Goal: Transaction & Acquisition: Purchase product/service

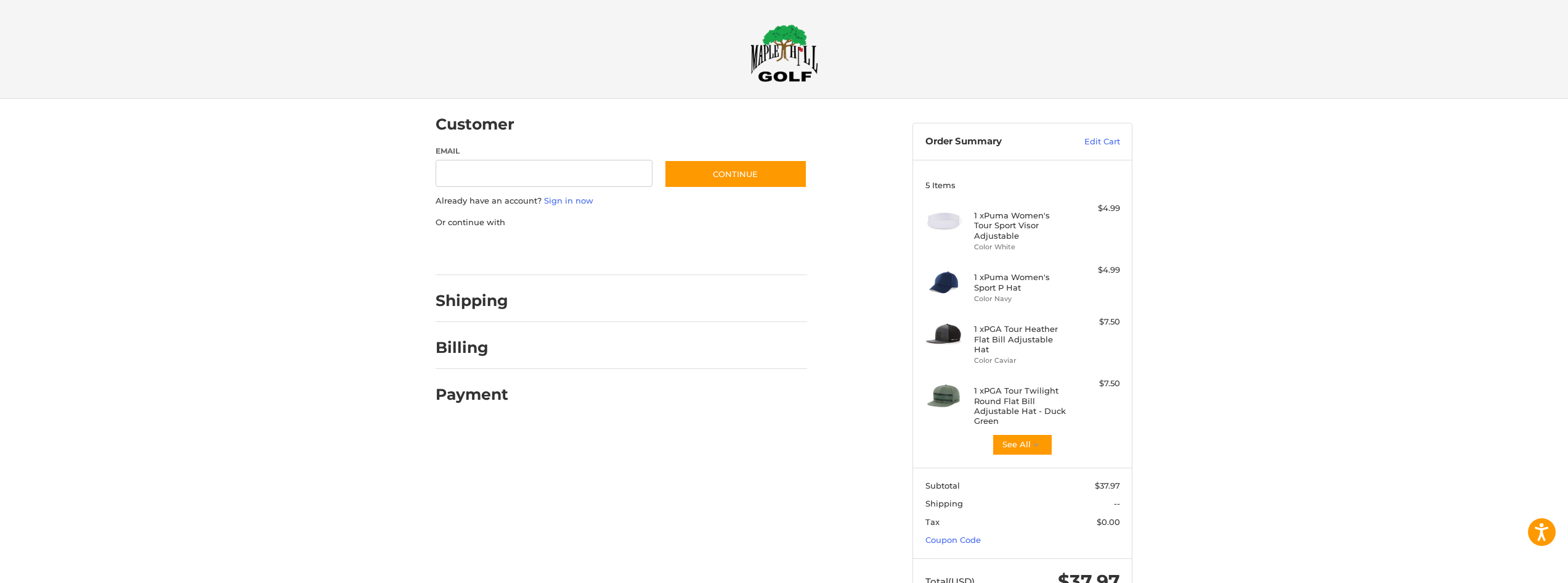
click at [804, 55] on img at bounding box center [784, 53] width 68 height 58
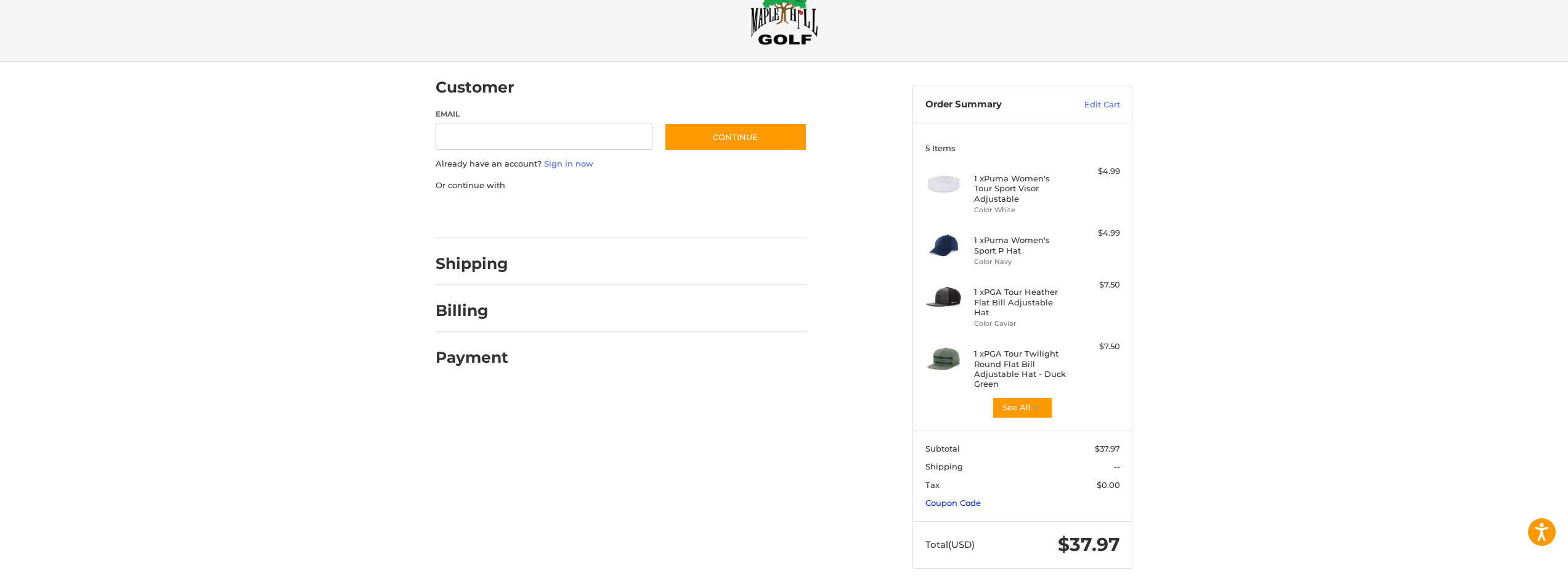
click at [959, 498] on link "Coupon Code" at bounding box center [953, 503] width 55 height 10
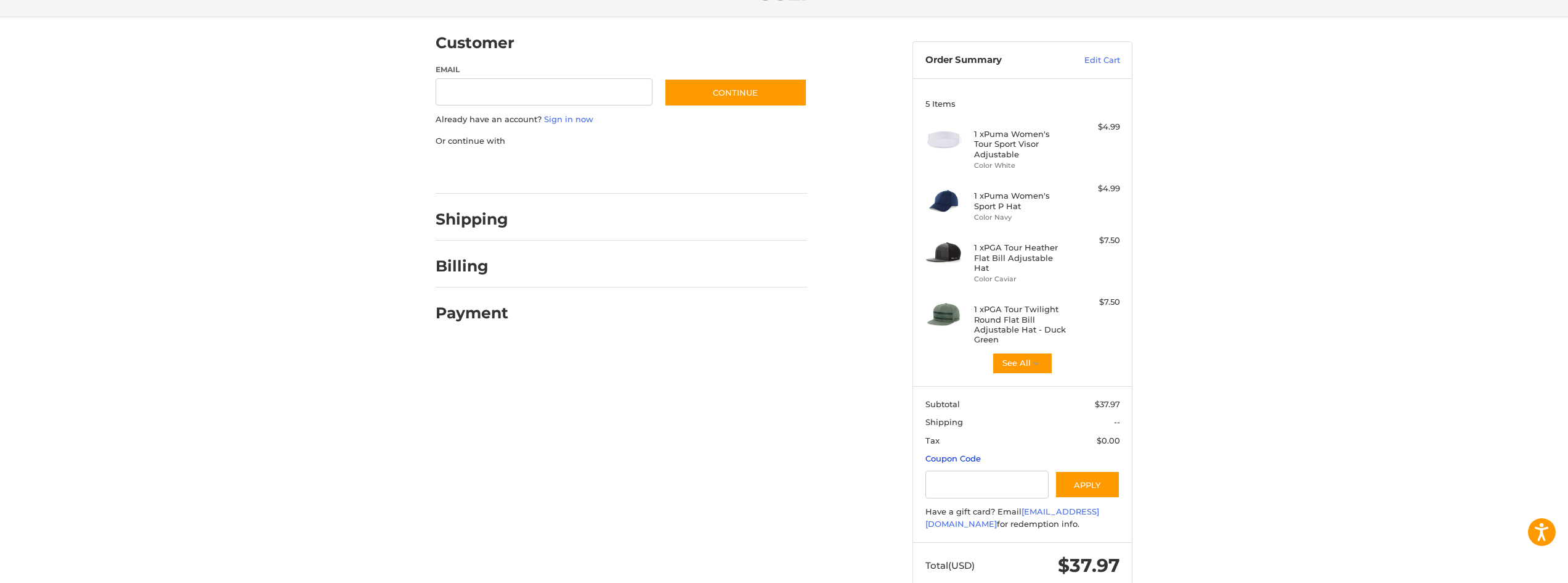
scroll to position [103, 0]
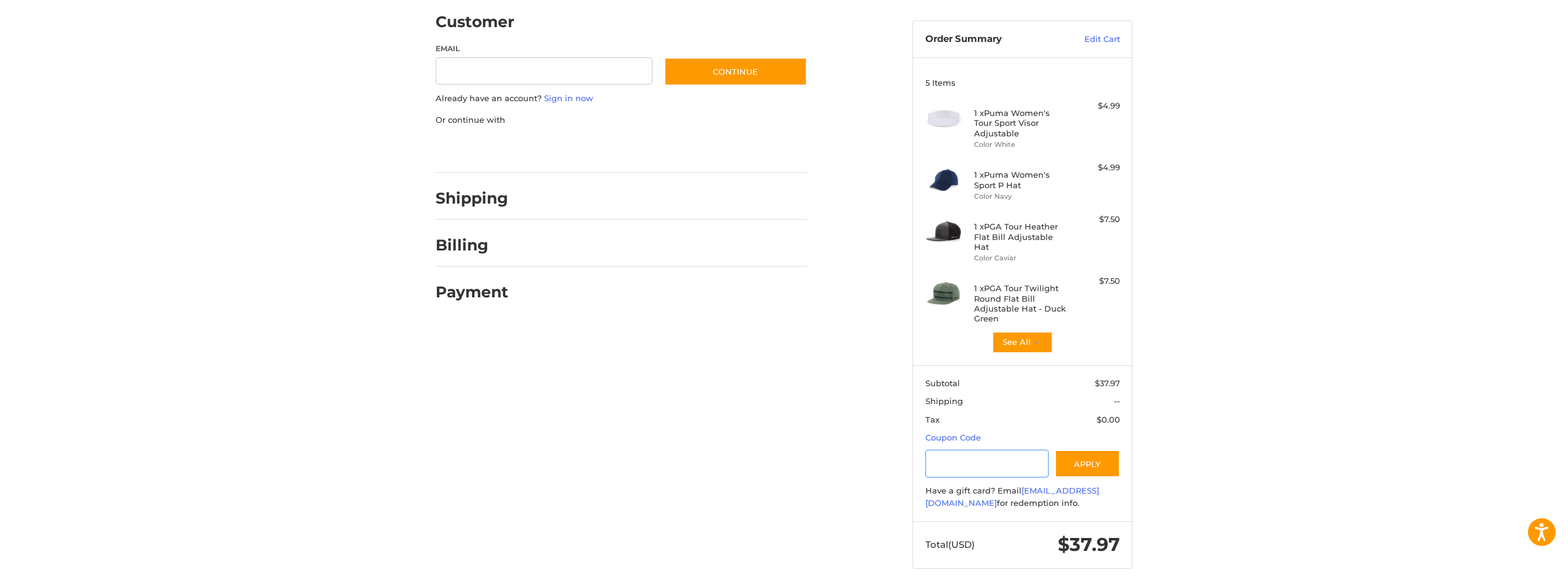
click at [993, 463] on input "Gift Certificate or Coupon Code" at bounding box center [988, 464] width 124 height 28
paste input "**********"
type input "**********"
click at [1095, 450] on button "Apply" at bounding box center [1088, 464] width 65 height 28
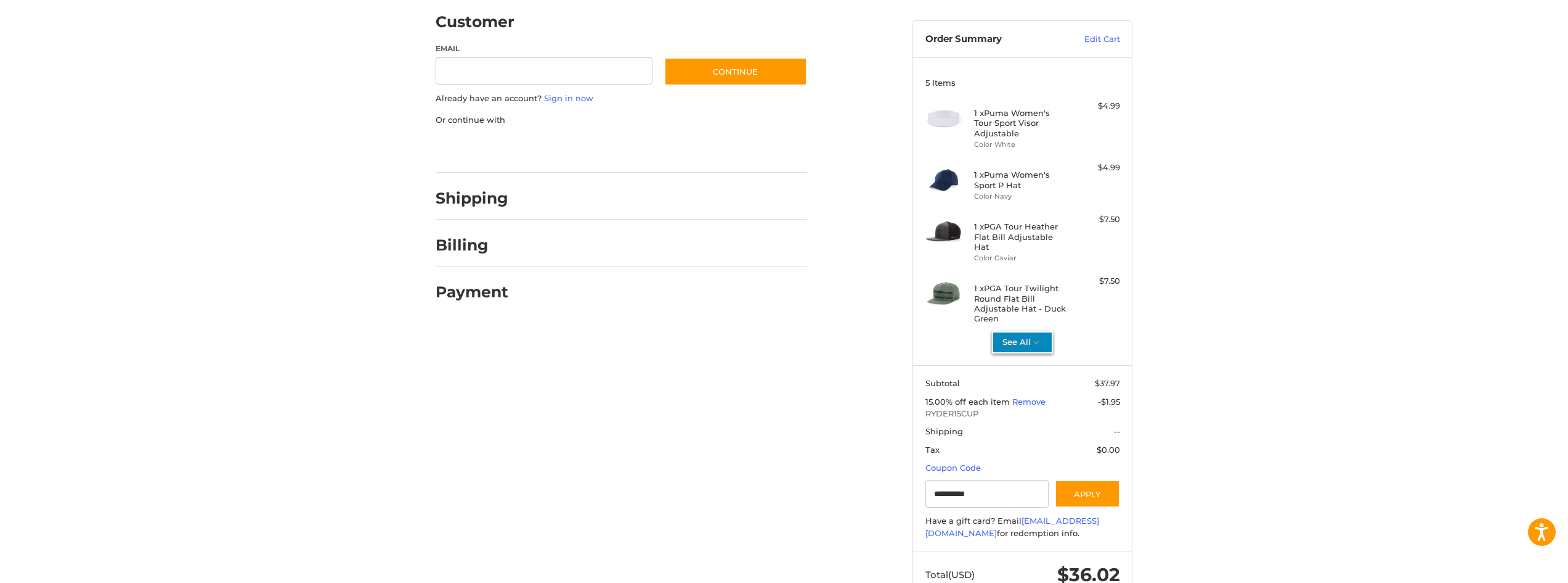
click at [1041, 337] on icon "button" at bounding box center [1036, 342] width 11 height 11
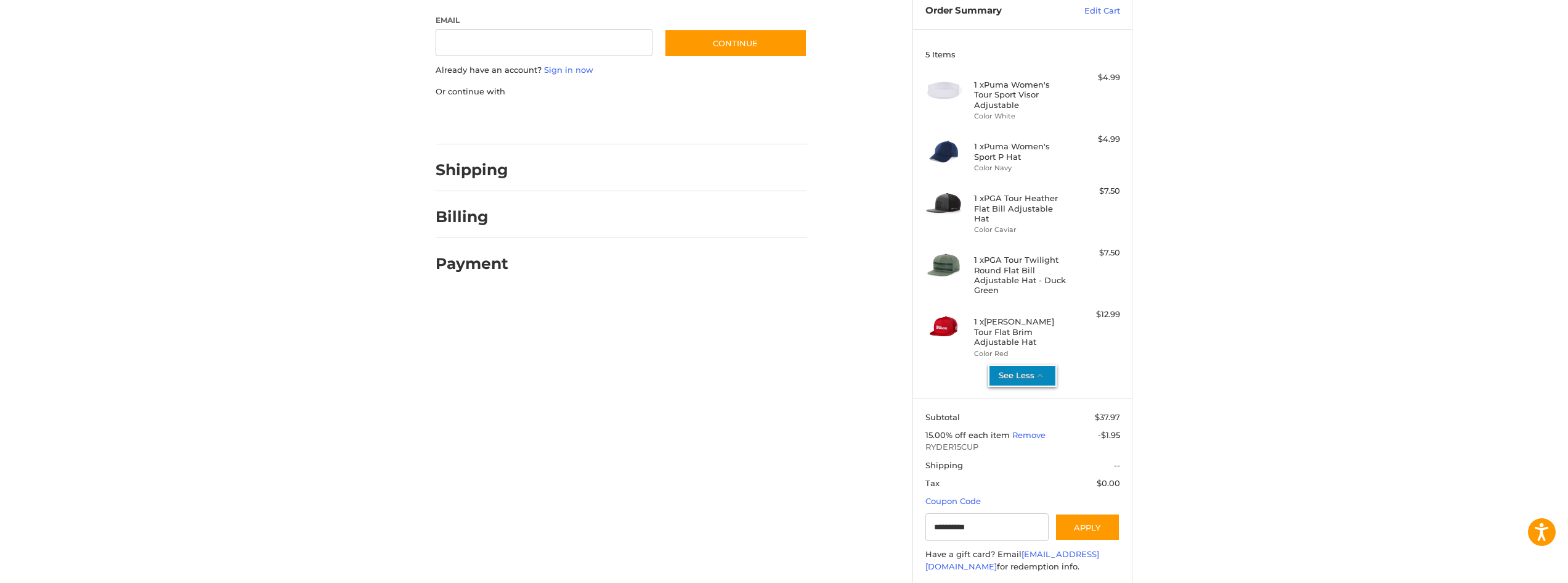
scroll to position [184, 0]
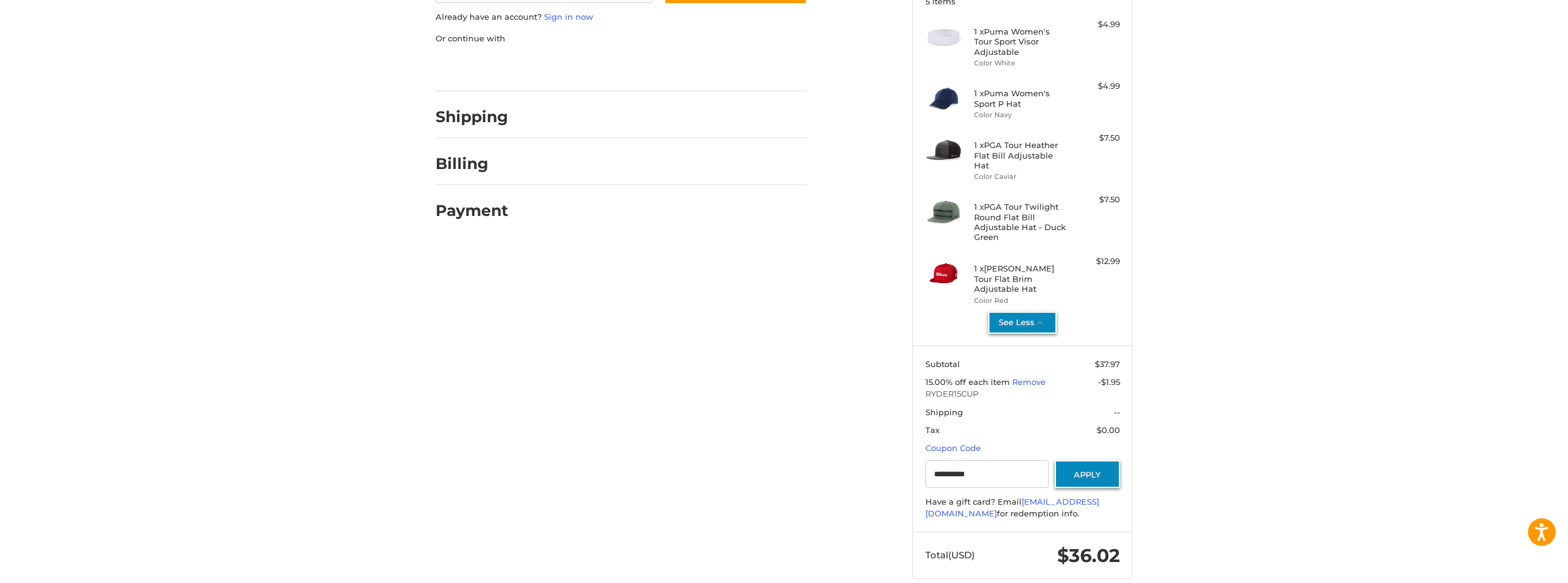
click at [1086, 460] on button "Apply" at bounding box center [1088, 474] width 65 height 28
click at [1024, 377] on link "Remove" at bounding box center [1029, 382] width 33 height 10
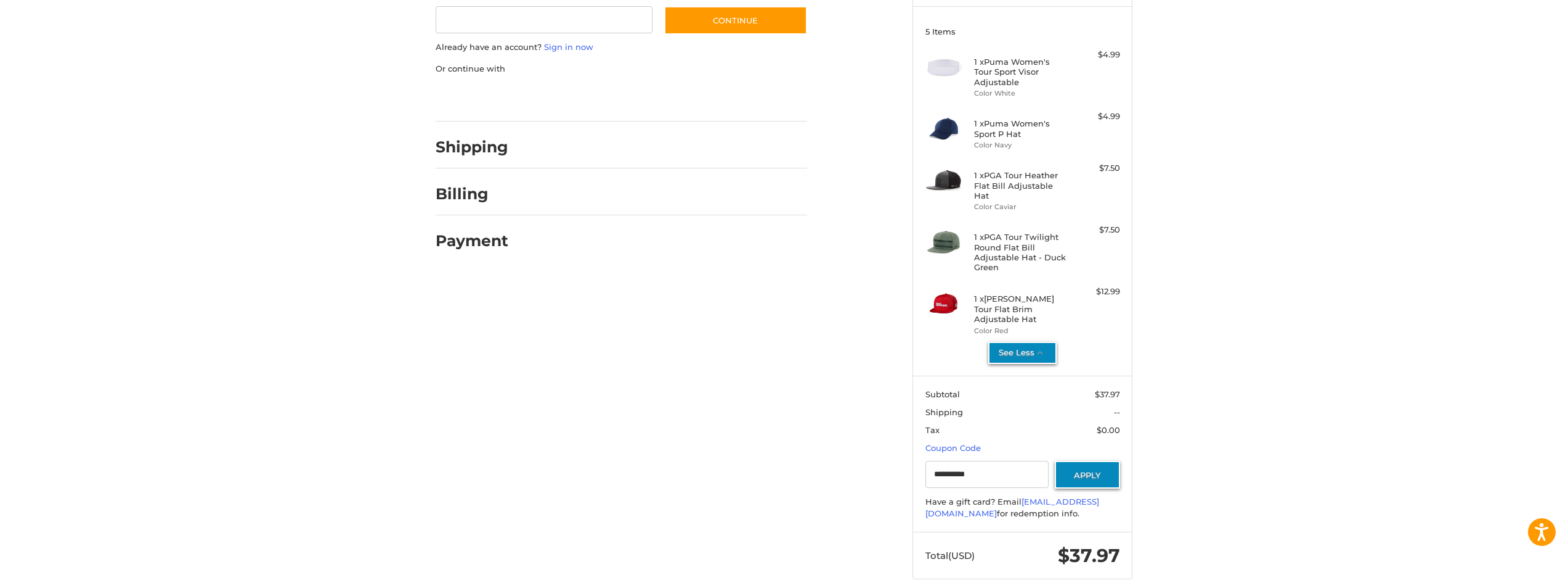
scroll to position [154, 0]
click at [1087, 460] on button "Apply" at bounding box center [1088, 474] width 65 height 28
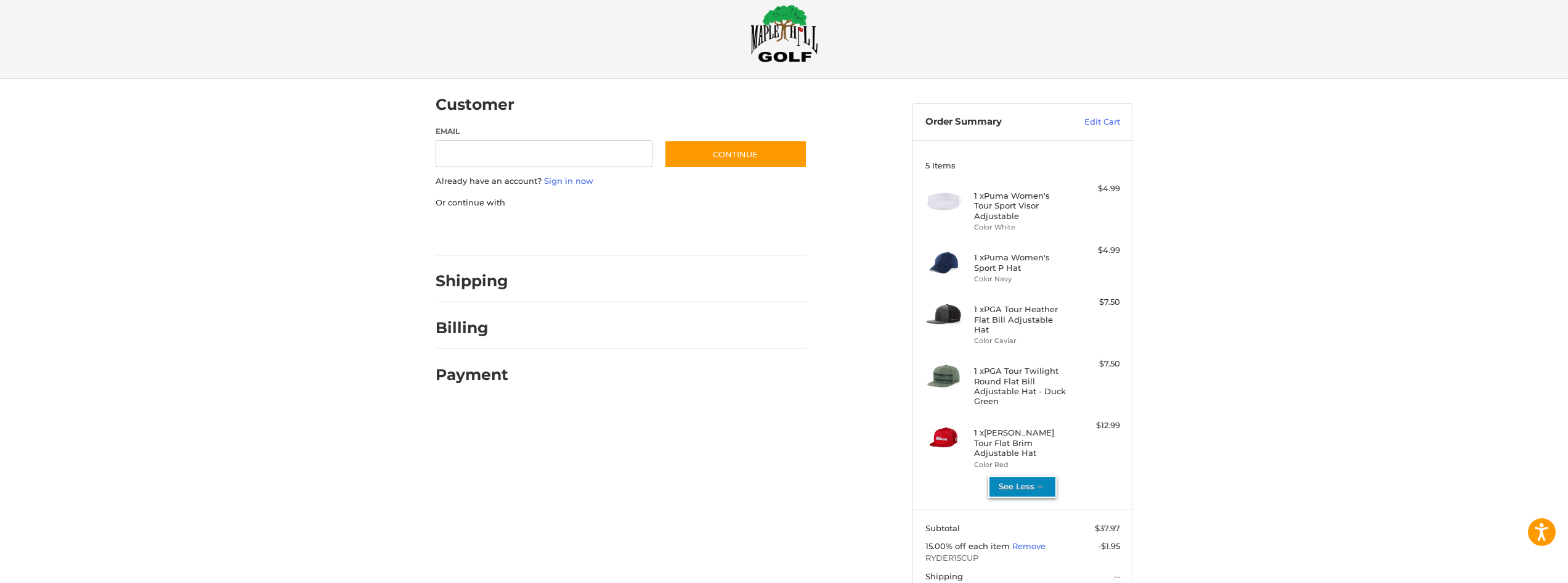
scroll to position [0, 0]
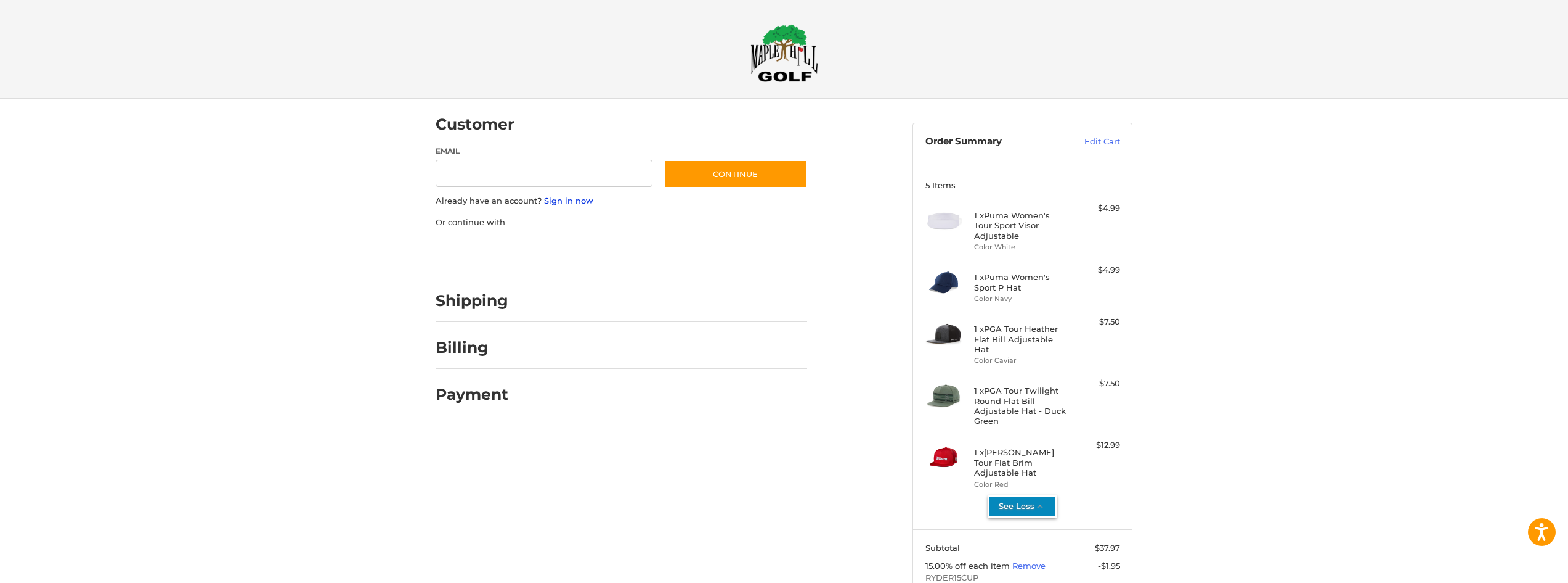
click at [580, 200] on link "Sign in now" at bounding box center [569, 201] width 49 height 10
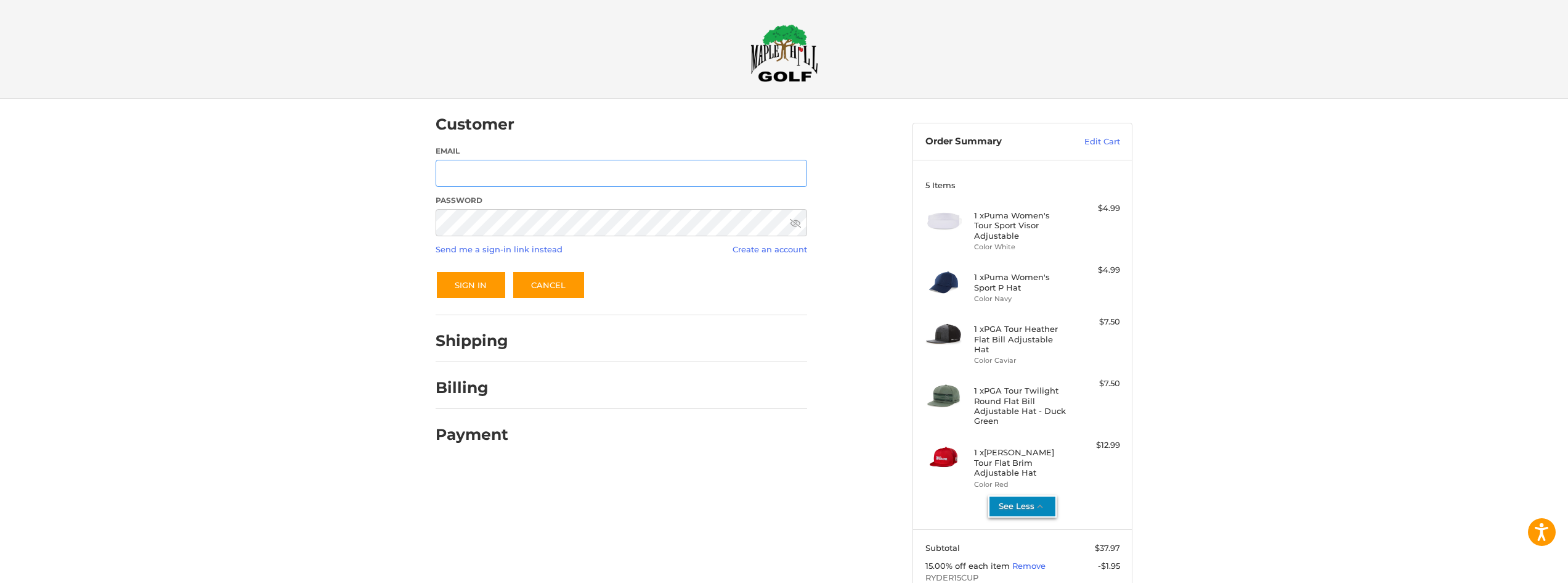
click at [556, 179] on input "Email" at bounding box center [621, 173] width 372 height 28
type input "**********"
click at [436, 271] on button "Sign In" at bounding box center [471, 285] width 71 height 28
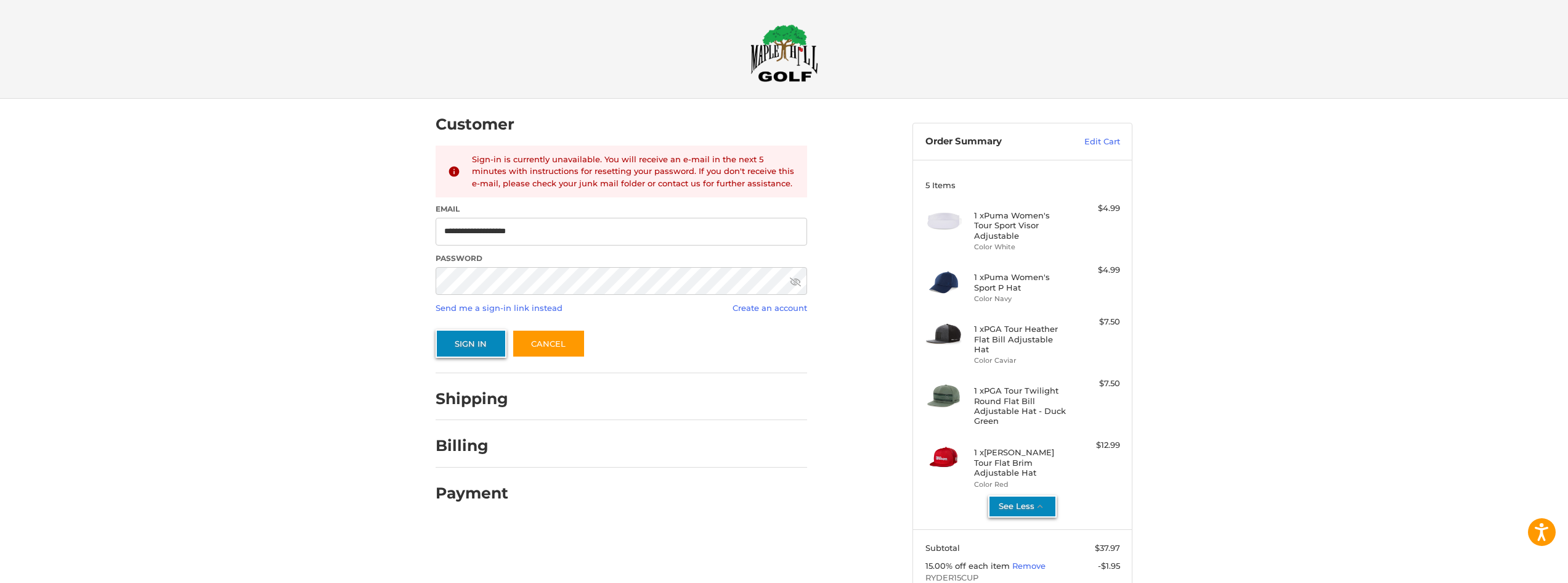
click at [475, 341] on button "Sign In" at bounding box center [471, 343] width 71 height 28
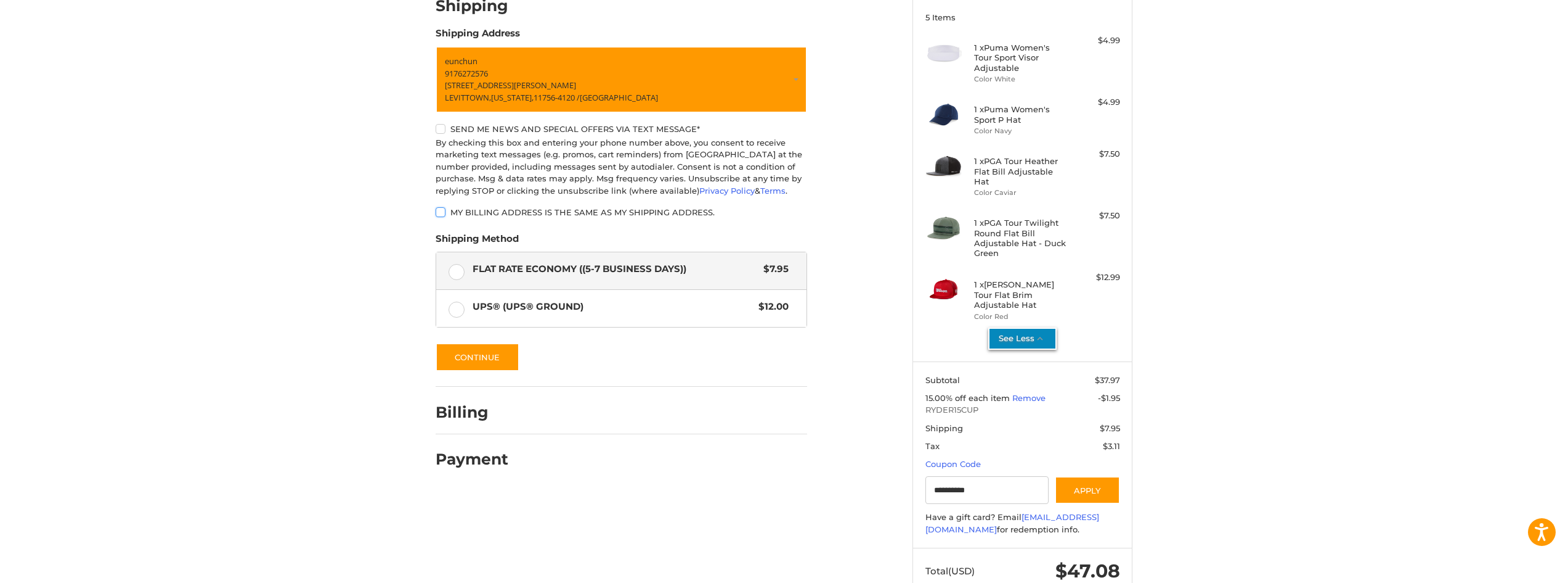
scroll to position [184, 0]
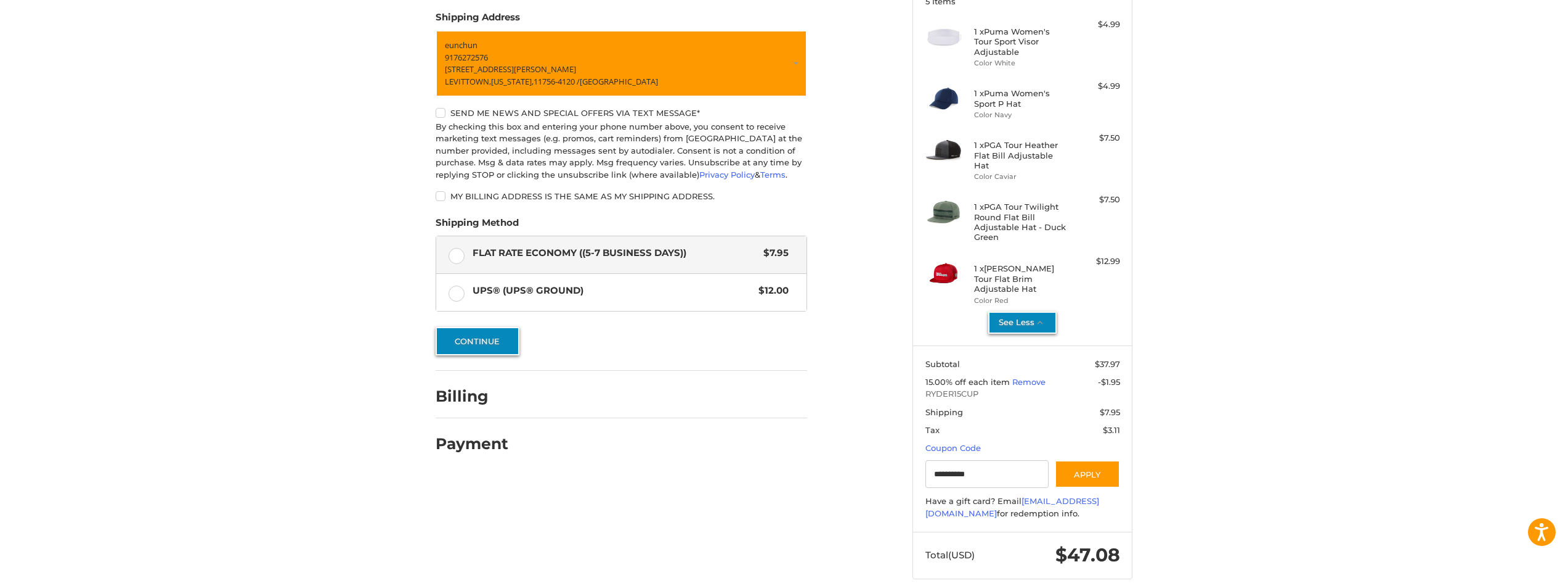
click at [511, 349] on button "Continue" at bounding box center [477, 341] width 84 height 28
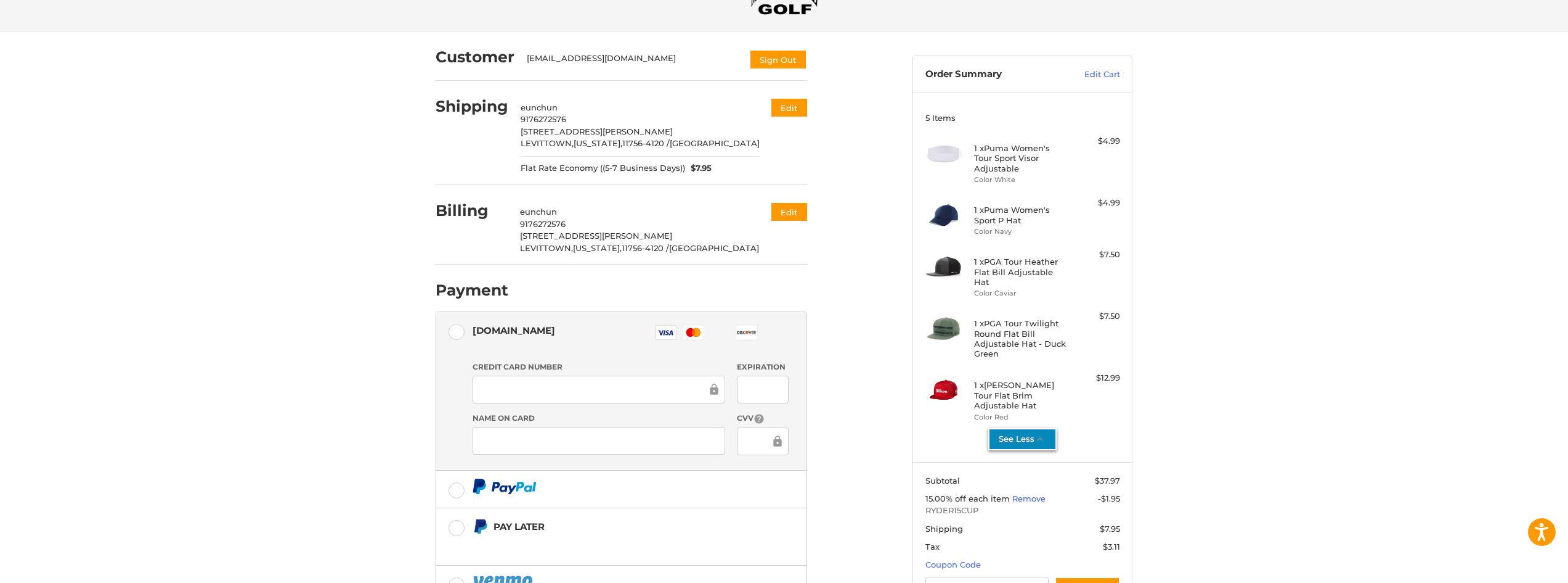
scroll to position [82, 0]
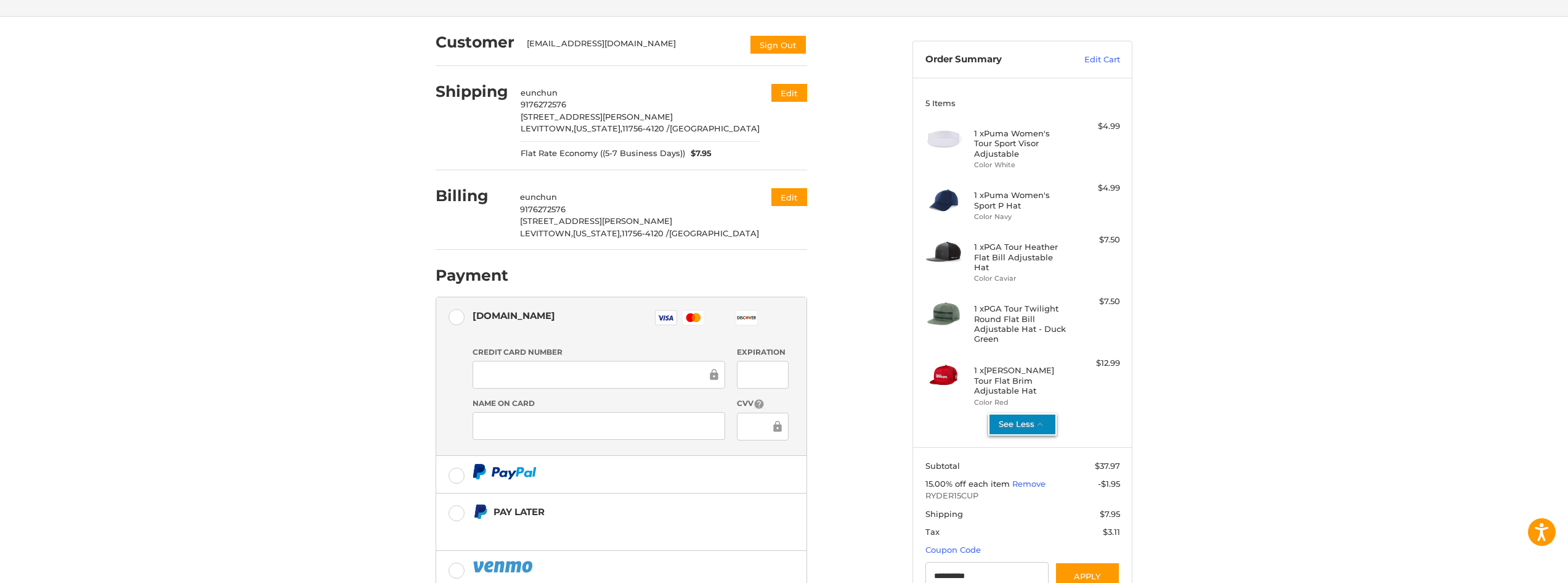
click at [1032, 413] on button "See Less" at bounding box center [1023, 424] width 68 height 23
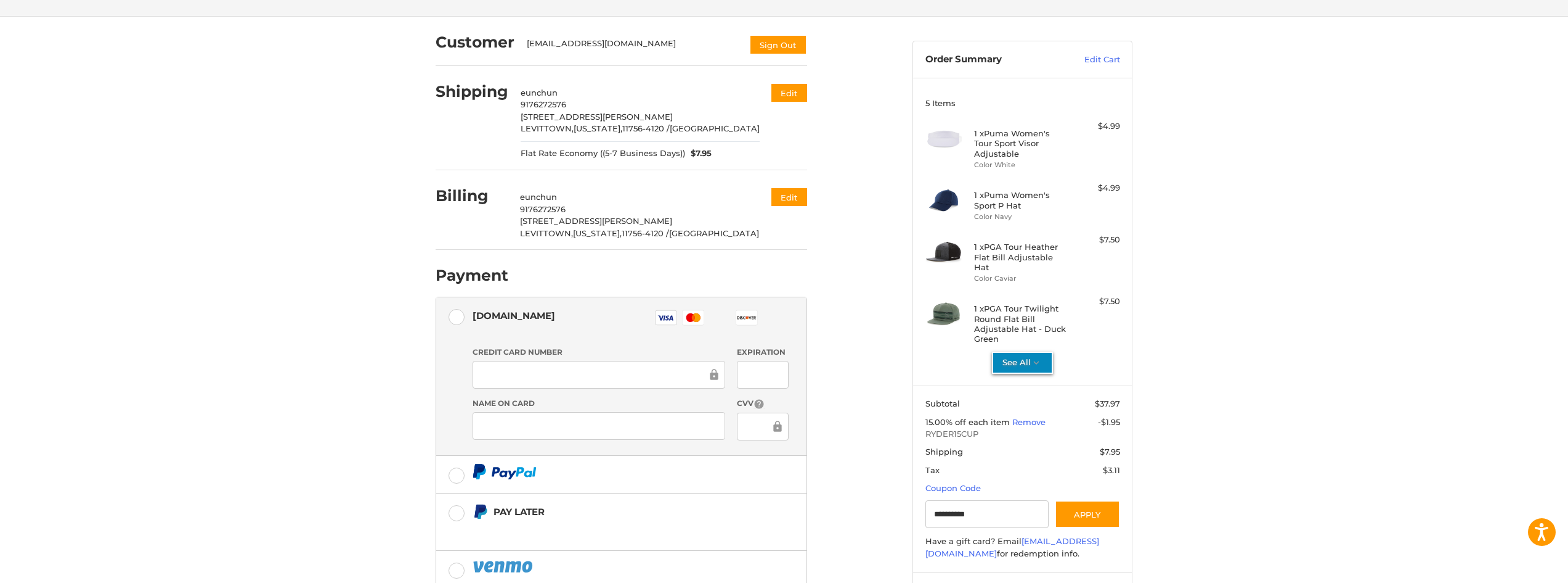
click at [1027, 354] on button "See All" at bounding box center [1023, 362] width 61 height 23
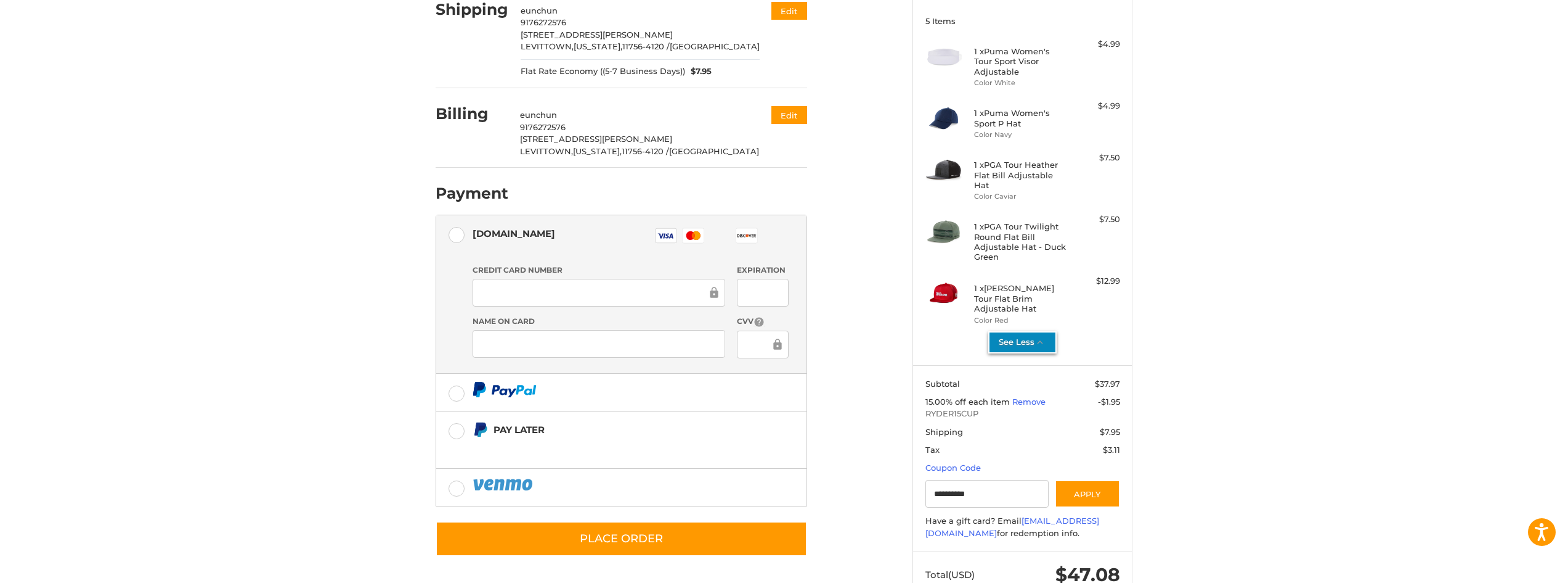
scroll to position [164, 0]
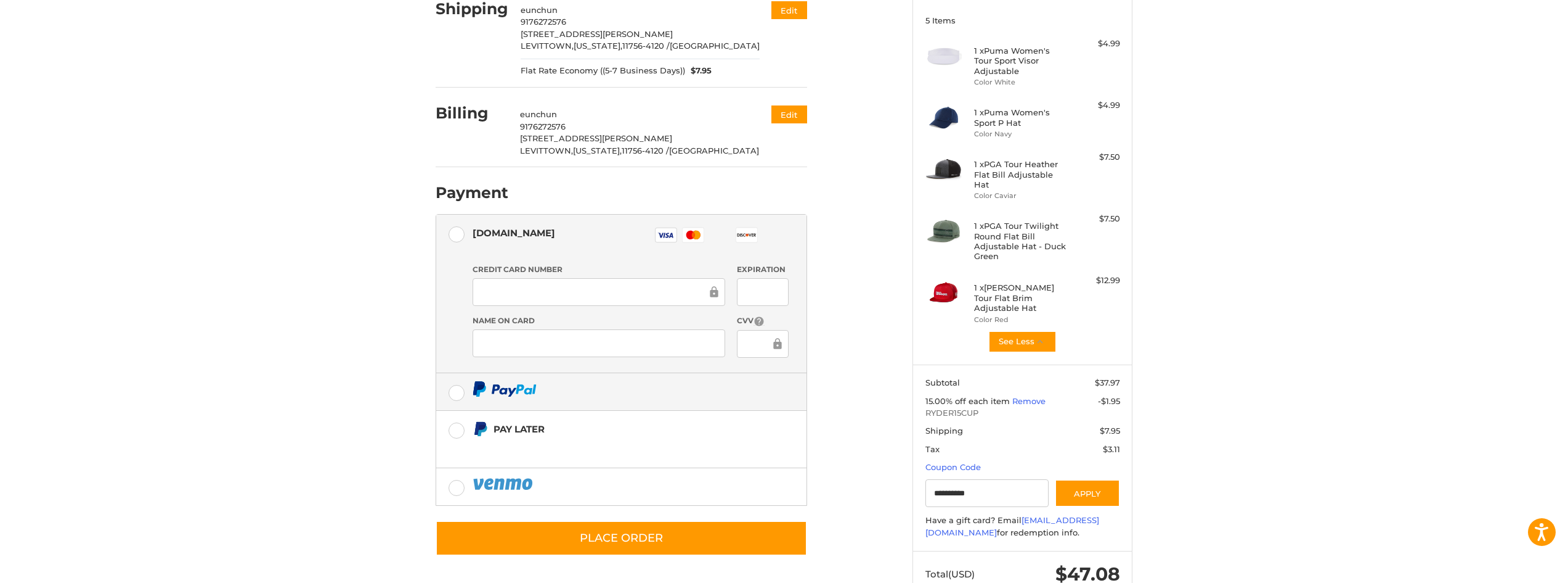
click at [478, 389] on img at bounding box center [505, 389] width 64 height 15
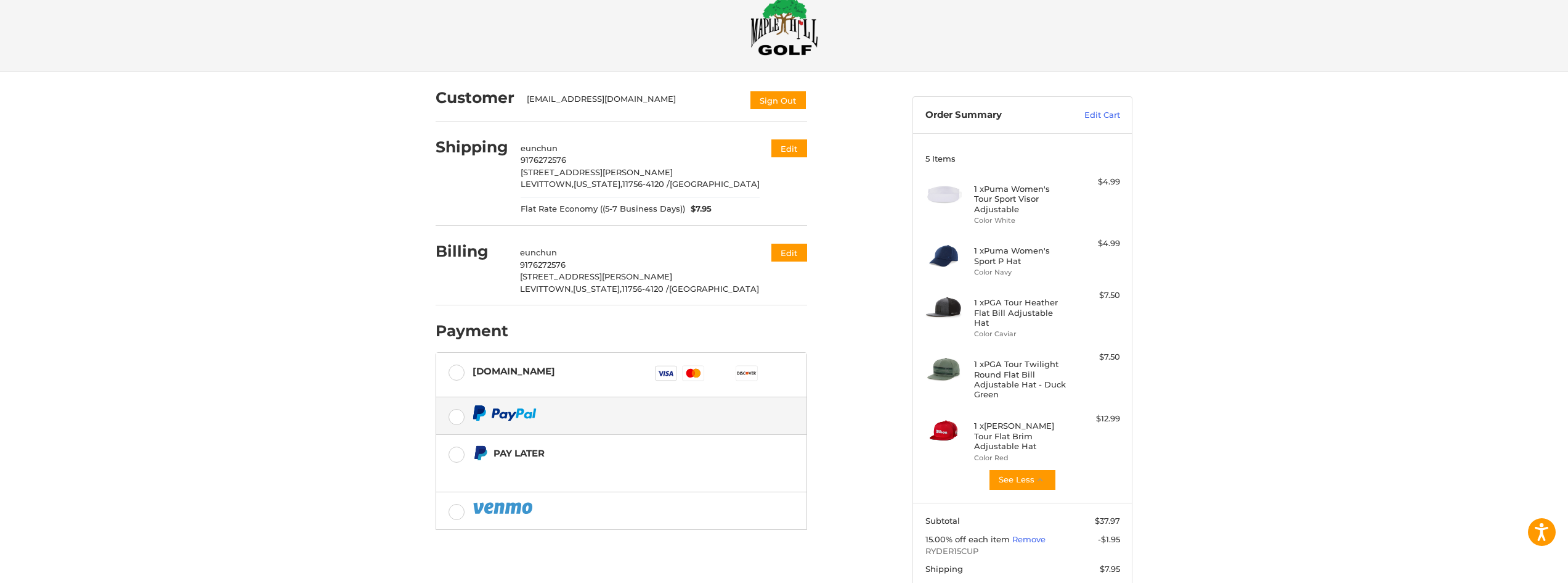
scroll to position [0, 0]
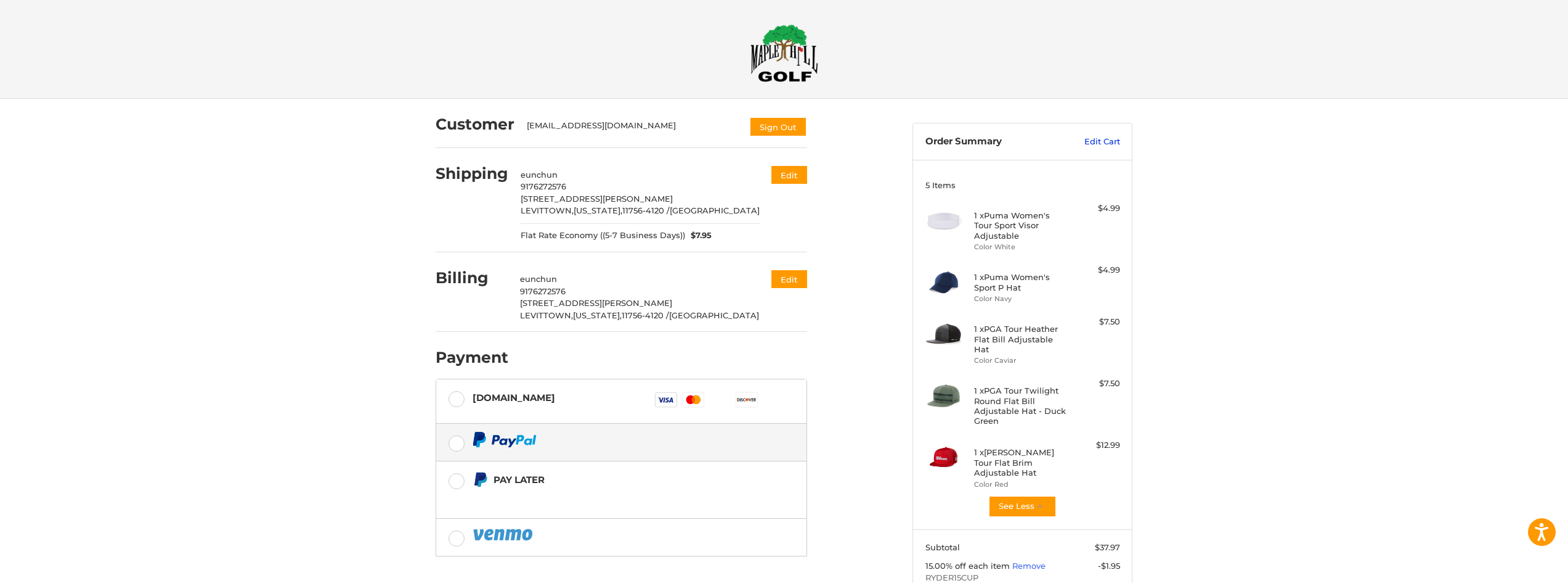
click at [1095, 143] on link "Edit Cart" at bounding box center [1089, 141] width 63 height 12
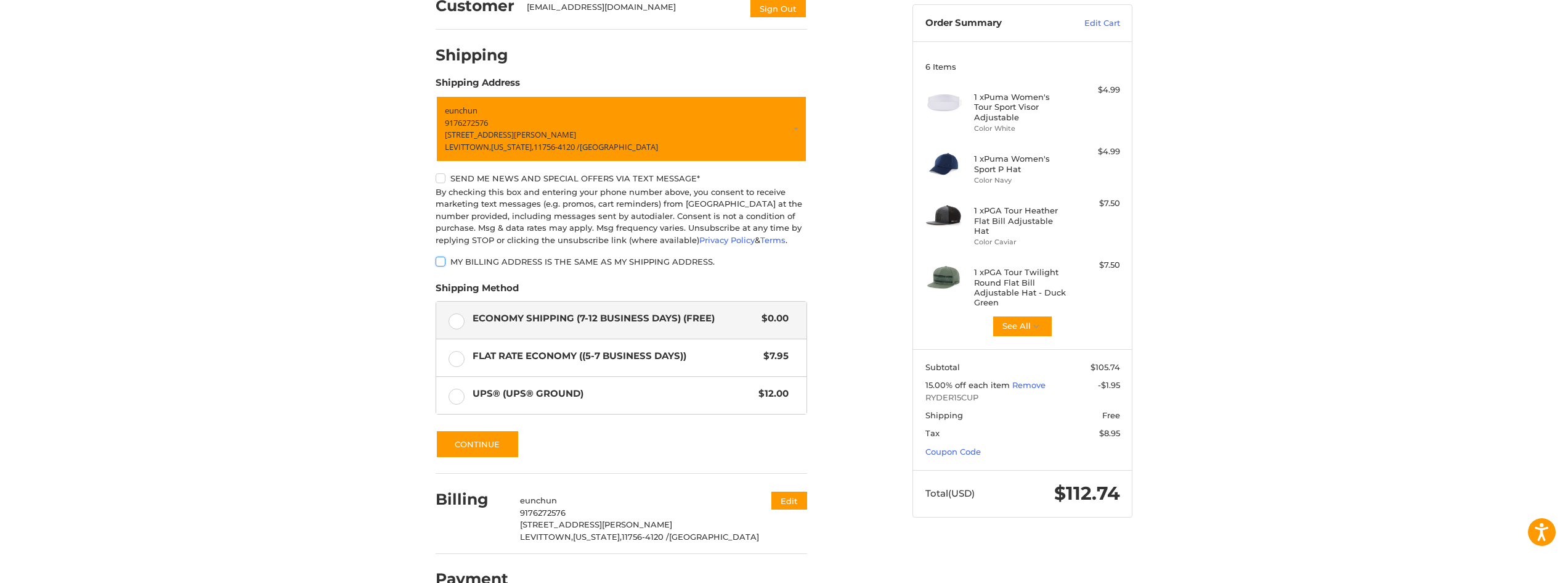
scroll to position [148, 0]
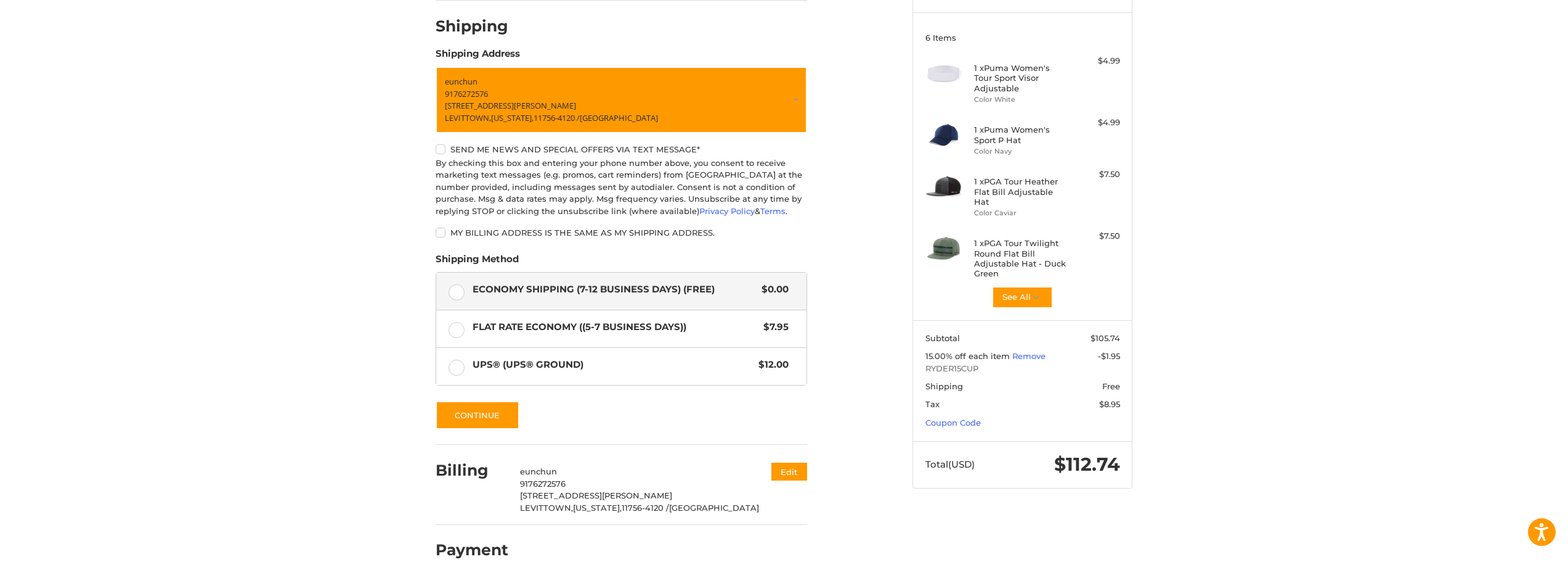
click at [972, 418] on section "Subtotal $105.74 15.00% off each item Remove -$1.95 RYDER15CUP Shipping Free Ta…" at bounding box center [1023, 381] width 219 height 121
click at [974, 418] on link "Coupon Code" at bounding box center [953, 423] width 55 height 10
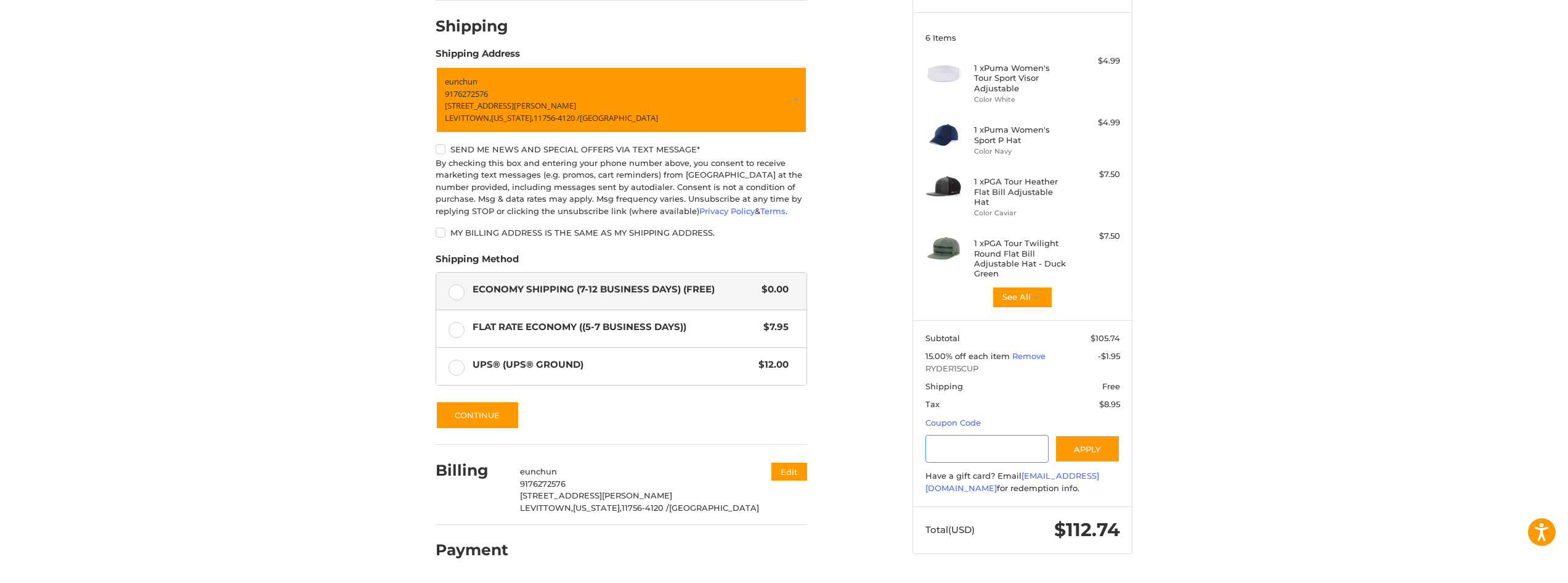
click at [991, 435] on input "Gift Certificate or Coupon Code" at bounding box center [988, 448] width 124 height 28
click at [982, 362] on span "RYDER15CUP" at bounding box center [1023, 368] width 195 height 12
click at [978, 362] on span "RYDER15CUP" at bounding box center [1023, 368] width 195 height 12
copy span "RYDER15CUP"
click at [1032, 351] on link "Remove" at bounding box center [1029, 356] width 33 height 10
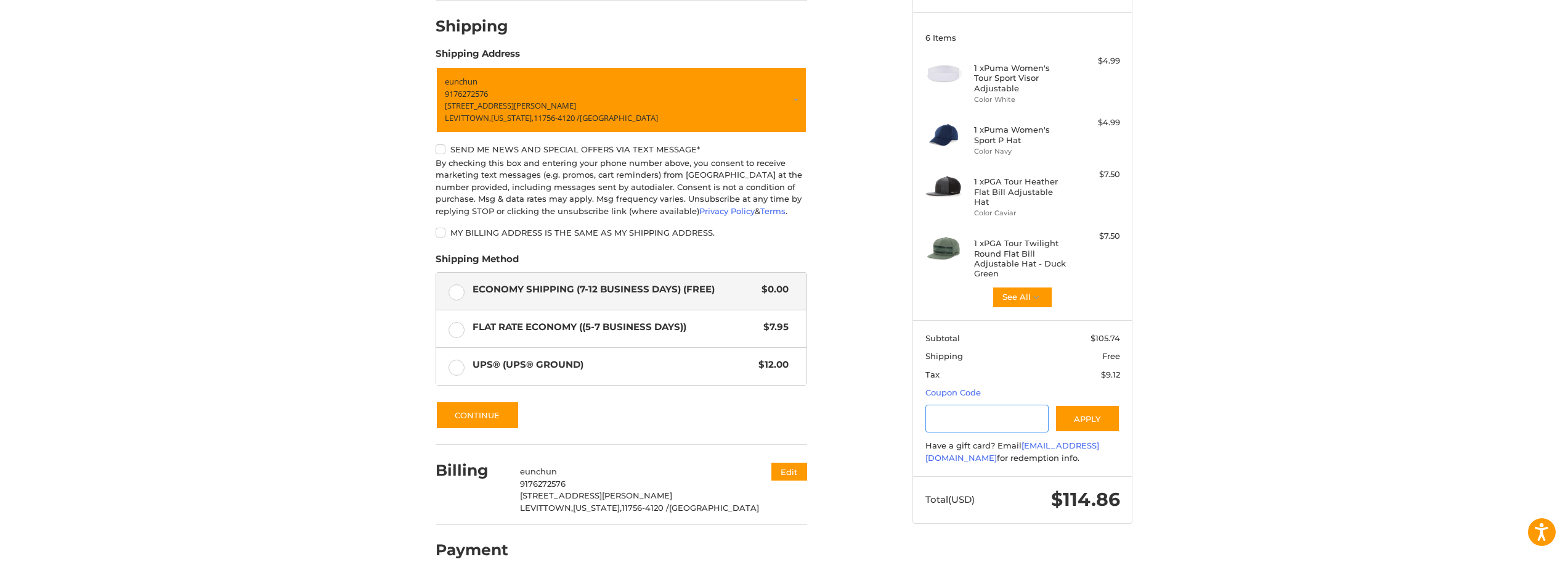
click at [984, 417] on input "Gift Certificate or Coupon Code" at bounding box center [988, 419] width 124 height 28
paste input "**********"
type input "**********"
click at [1096, 410] on button "Apply" at bounding box center [1088, 419] width 65 height 28
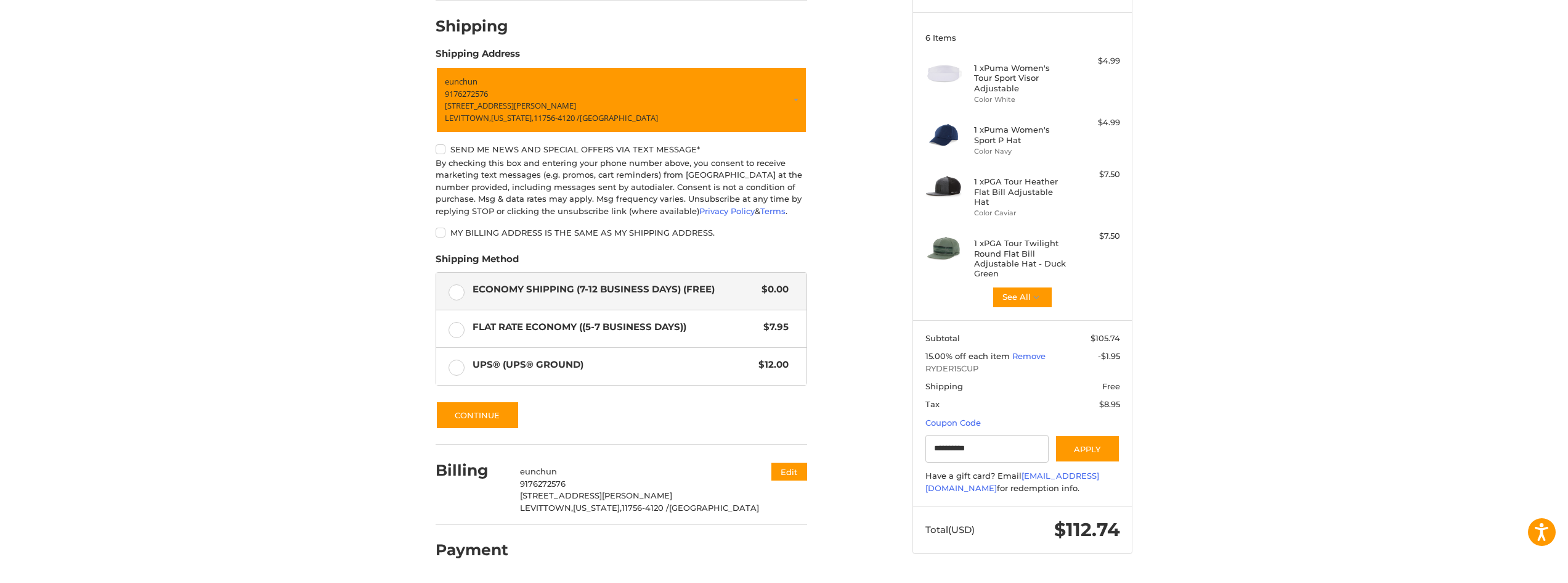
click at [1159, 404] on div "Customer [EMAIL_ADDRESS][DOMAIN_NAME] Sign Out Shipping POWERED BY We’ve got yo…" at bounding box center [784, 267] width 1568 height 632
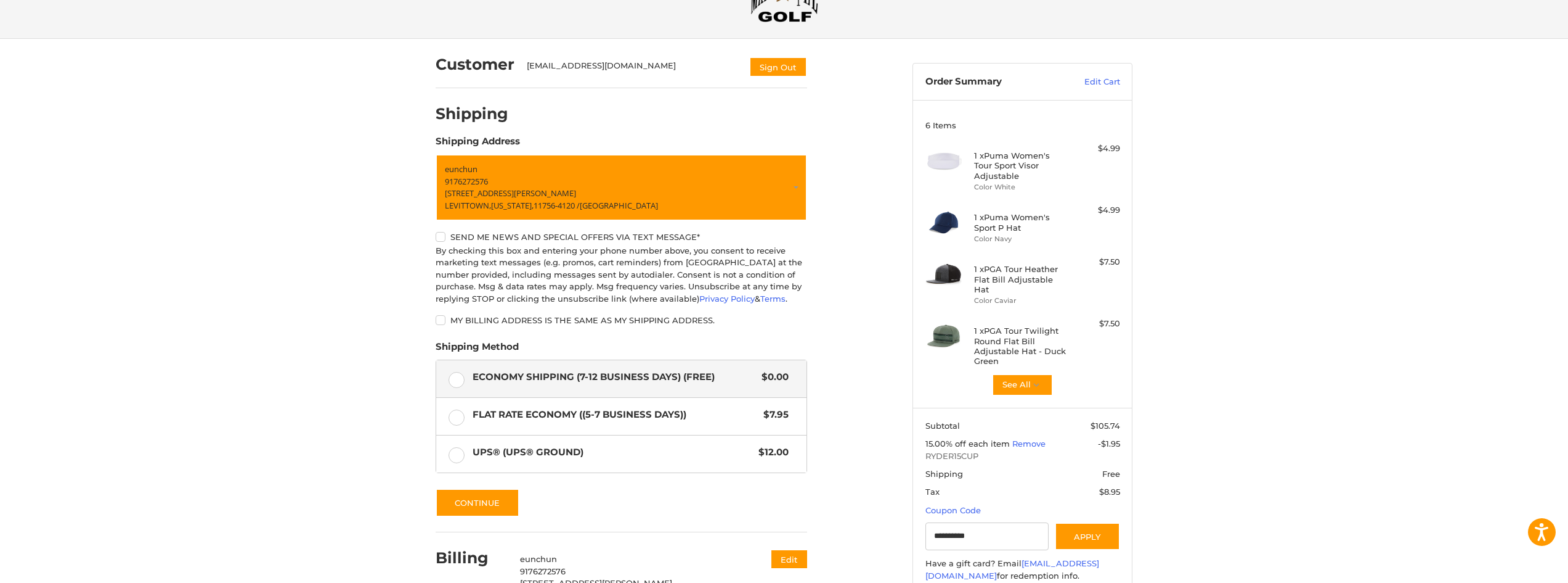
scroll to position [24, 0]
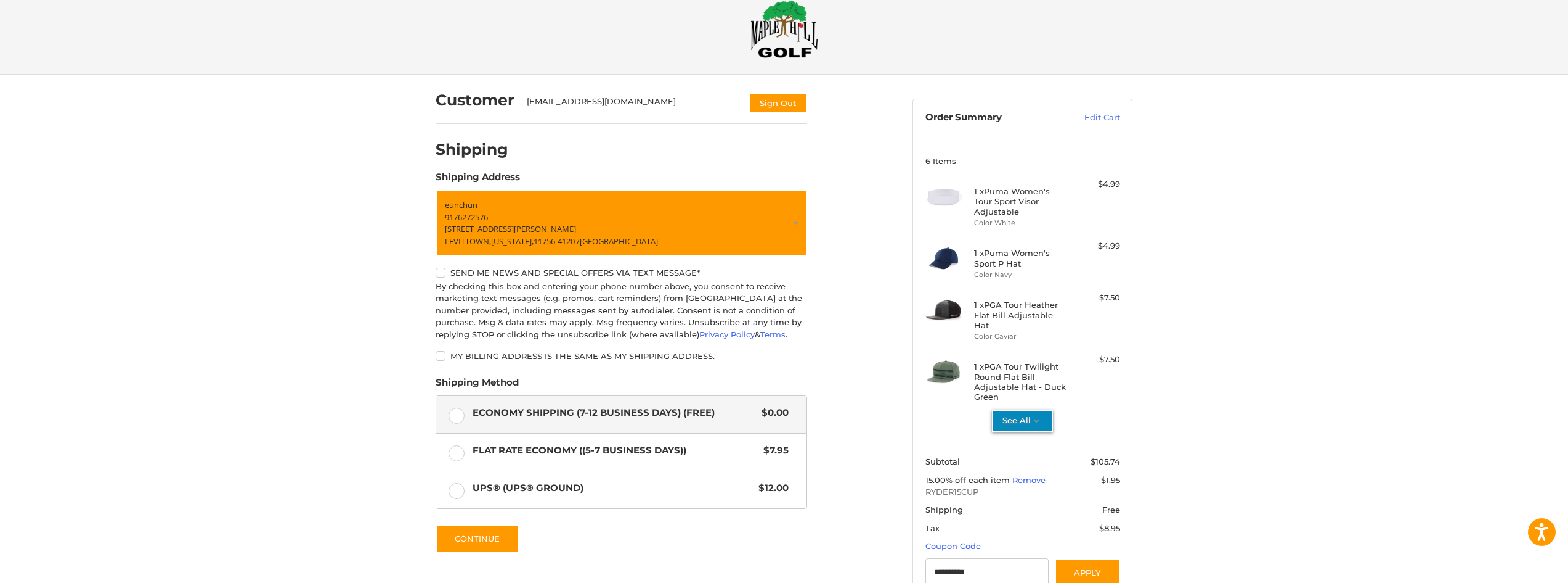
click at [1006, 410] on button "See All" at bounding box center [1023, 421] width 61 height 23
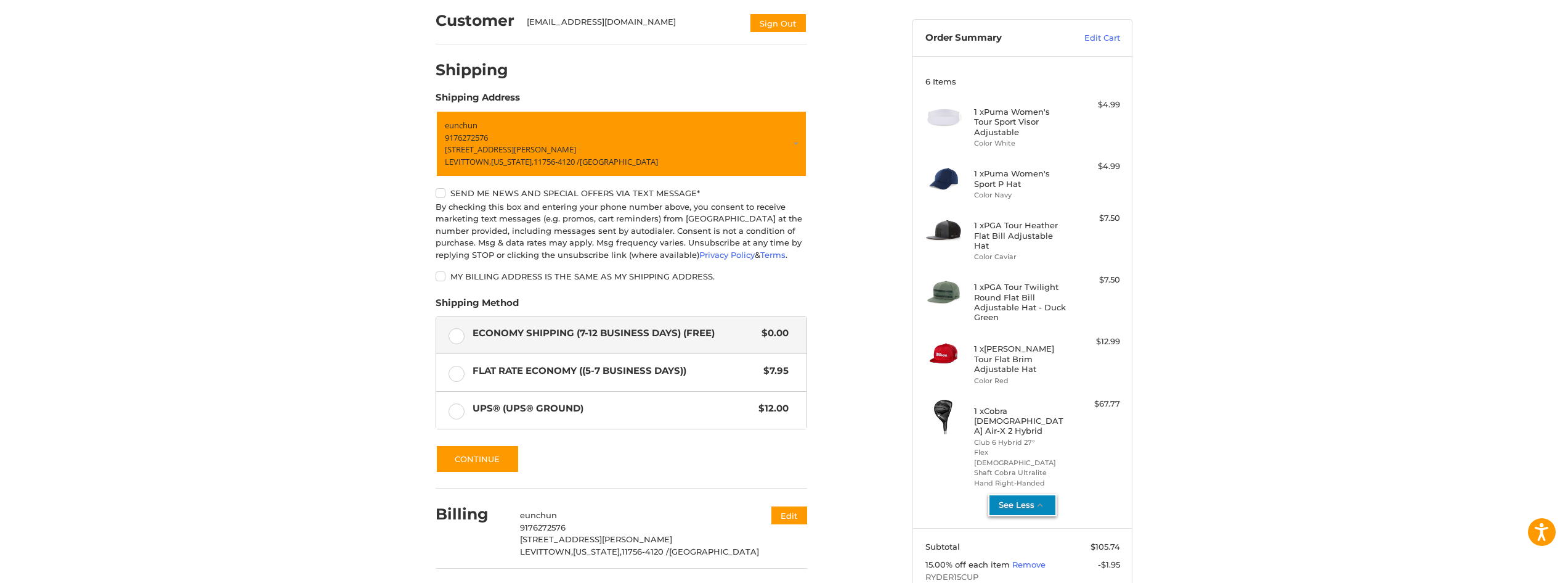
scroll to position [106, 0]
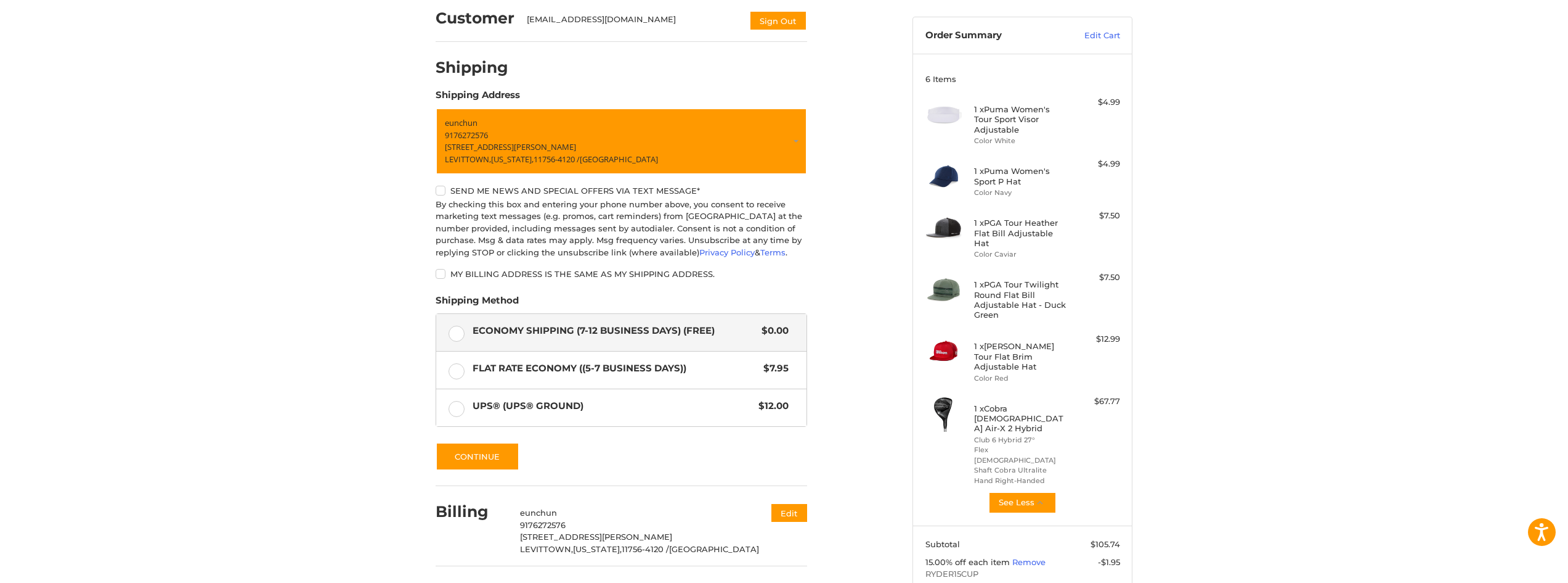
click at [1255, 511] on div "Customer [EMAIL_ADDRESS][DOMAIN_NAME] Sign Out Shipping POWERED BY We’ve got yo…" at bounding box center [784, 387] width 1568 height 790
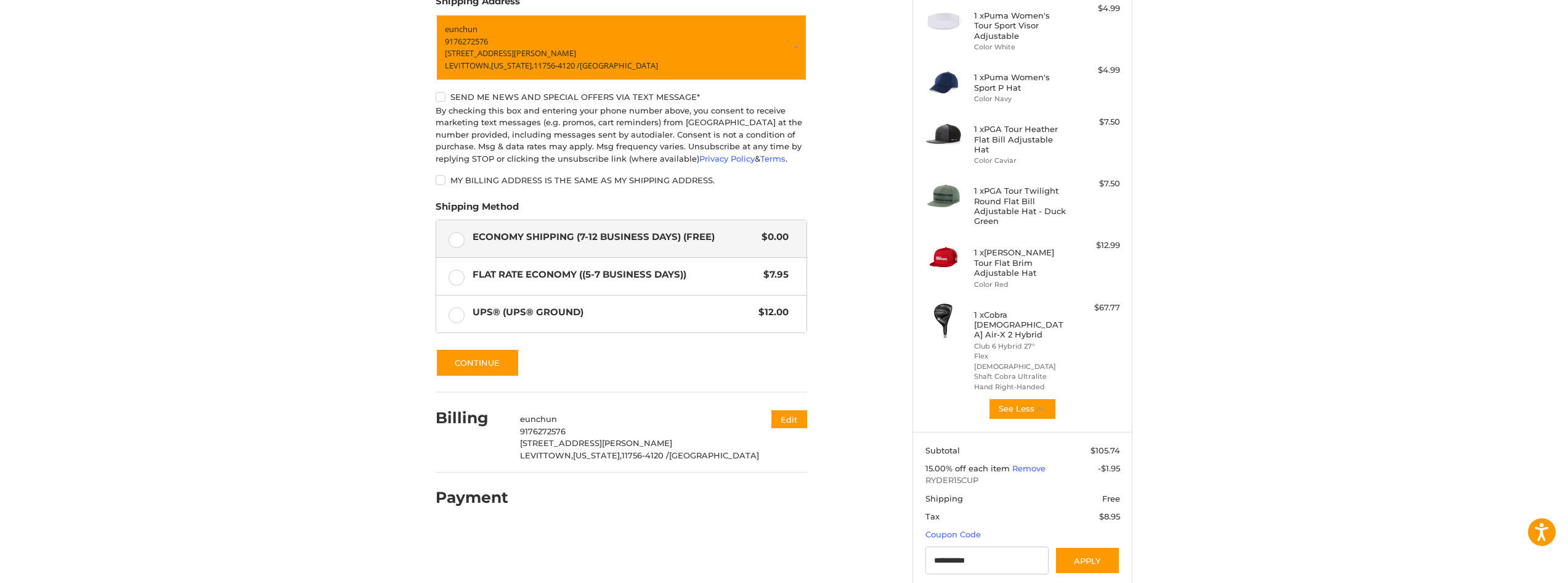
scroll to position [205, 0]
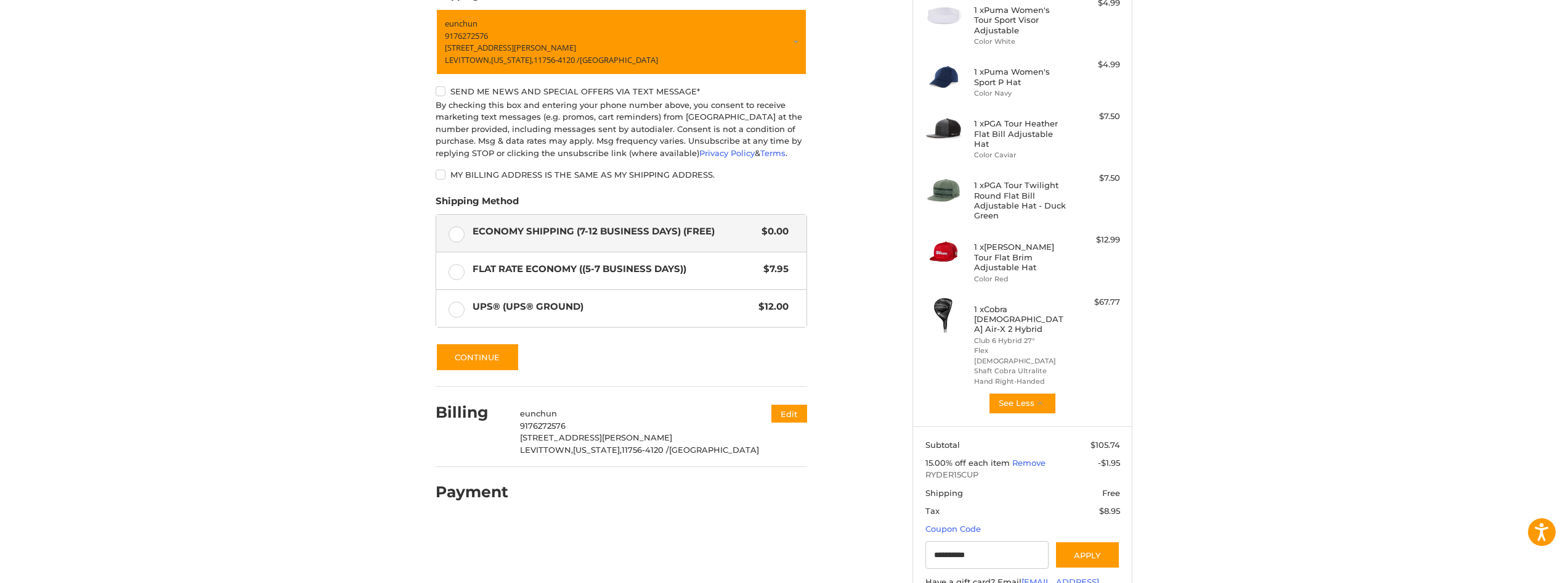
click at [1227, 409] on div "Customer [EMAIL_ADDRESS][DOMAIN_NAME] Sign Out Shipping POWERED BY We’ve got yo…" at bounding box center [784, 287] width 1568 height 790
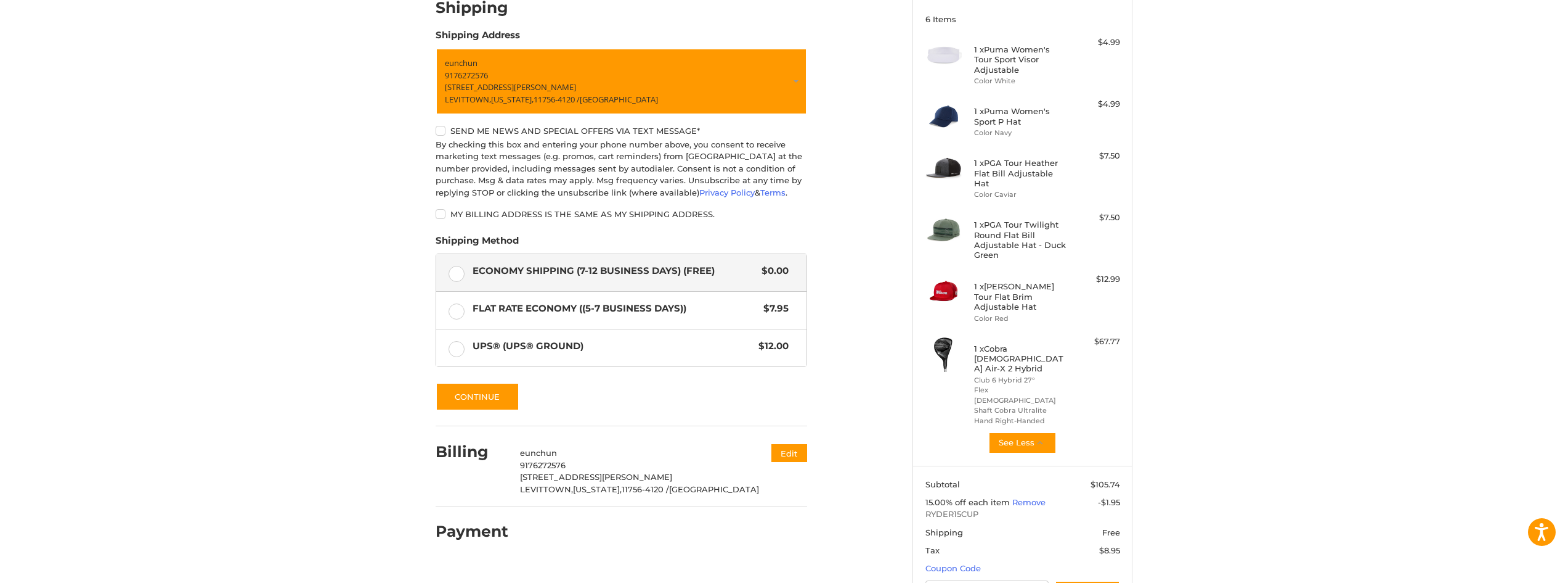
scroll to position [164, 0]
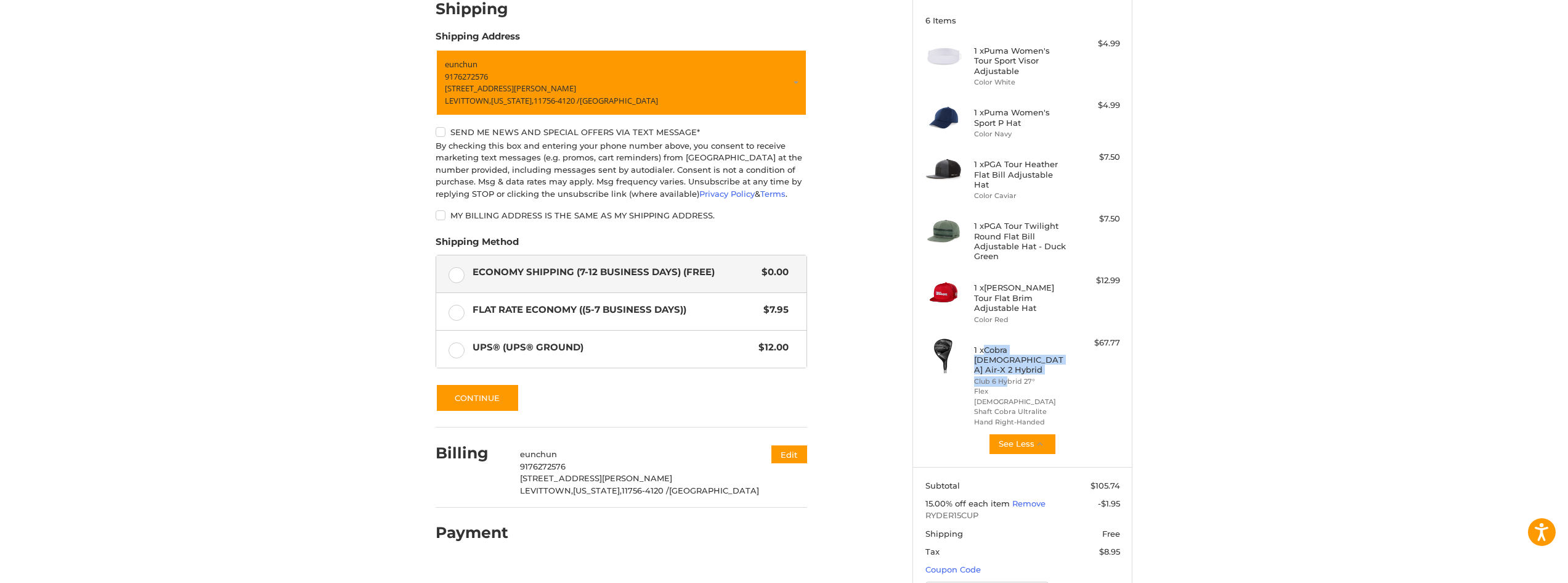
drag, startPoint x: 983, startPoint y: 330, endPoint x: 1006, endPoint y: 345, distance: 27.5
click at [1006, 345] on div "1 x Cobra [DEMOGRAPHIC_DATA] Air-X 2 Hybrid Club 6 Hybrid 27° Flex [DEMOGRAPHIC…" at bounding box center [1023, 382] width 97 height 91
click at [1003, 345] on h4 "1 x Cobra [DEMOGRAPHIC_DATA] Air-X 2 Hybrid" at bounding box center [1022, 360] width 95 height 31
click at [1004, 345] on h4 "1 x Cobra [DEMOGRAPHIC_DATA] Air-X 2 Hybrid" at bounding box center [1022, 360] width 95 height 31
click at [1318, 361] on div "Customer [EMAIL_ADDRESS][DOMAIN_NAME] Sign Out Shipping POWERED BY We’ve got yo…" at bounding box center [784, 328] width 1568 height 790
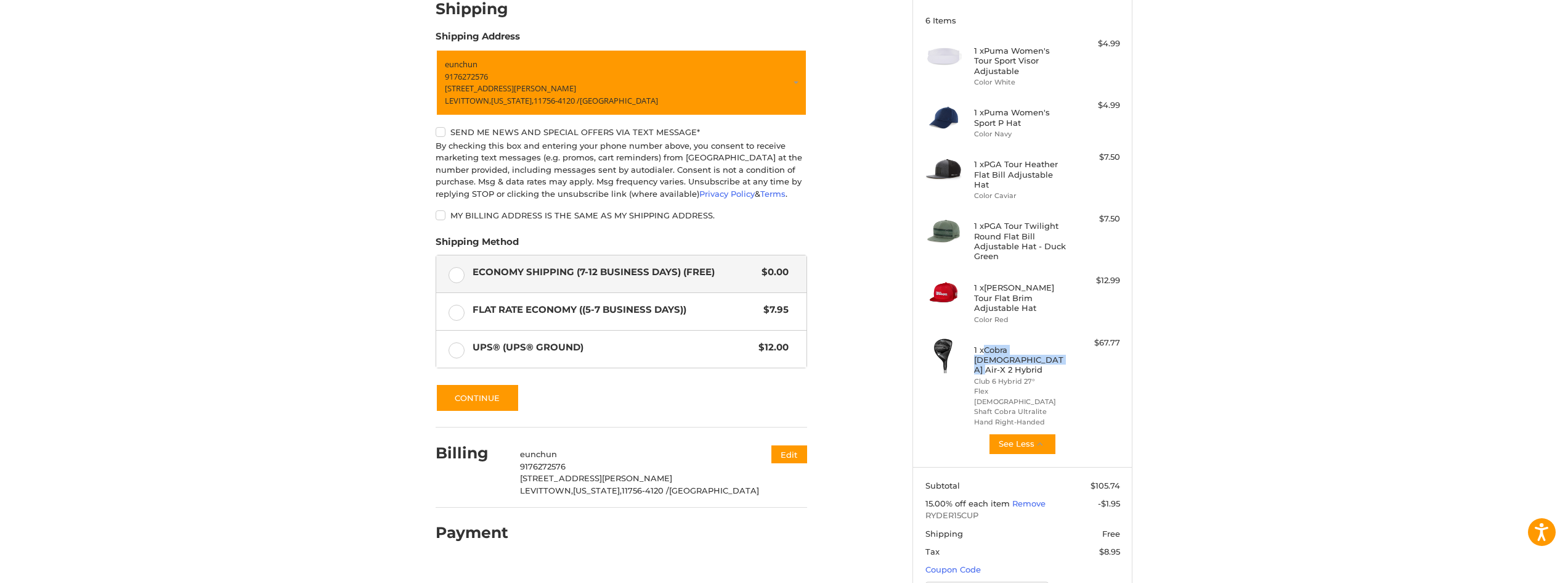
drag, startPoint x: 987, startPoint y: 329, endPoint x: 1004, endPoint y: 335, distance: 18.0
click at [1004, 345] on h4 "1 x Cobra [DEMOGRAPHIC_DATA] Air-X 2 Hybrid" at bounding box center [1022, 360] width 95 height 31
copy h4 "Cobra [DEMOGRAPHIC_DATA] Air-X 2 Hybrid"
